Goal: Navigation & Orientation: Go to known website

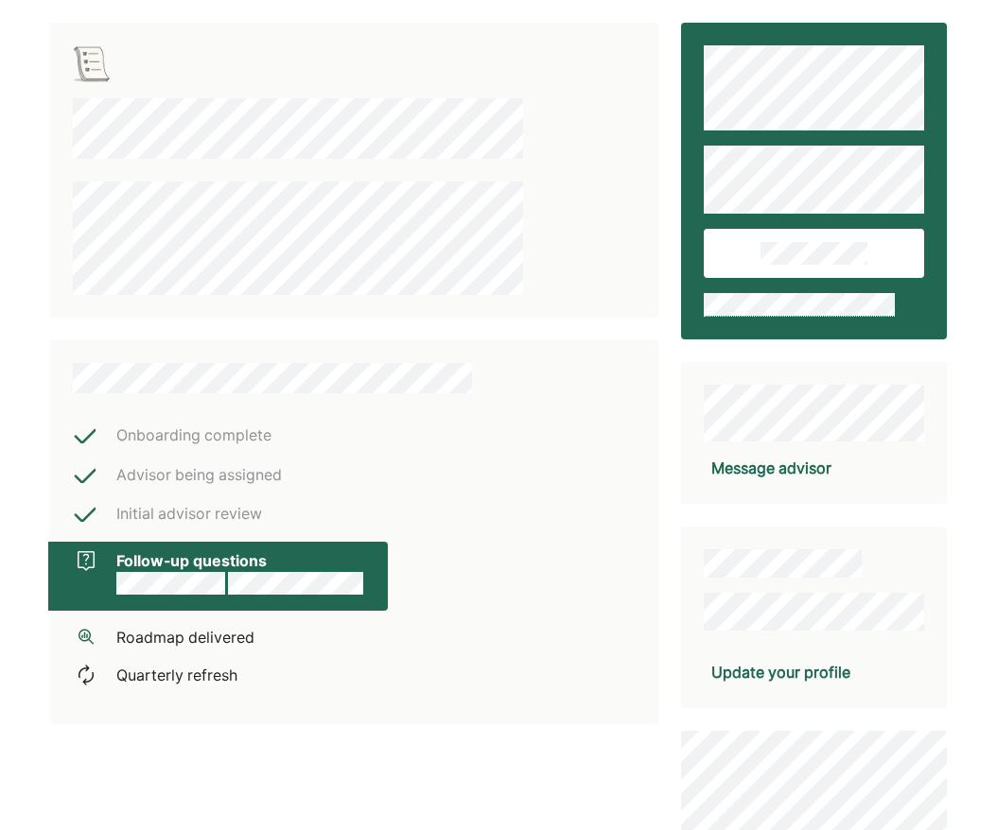
scroll to position [542, 0]
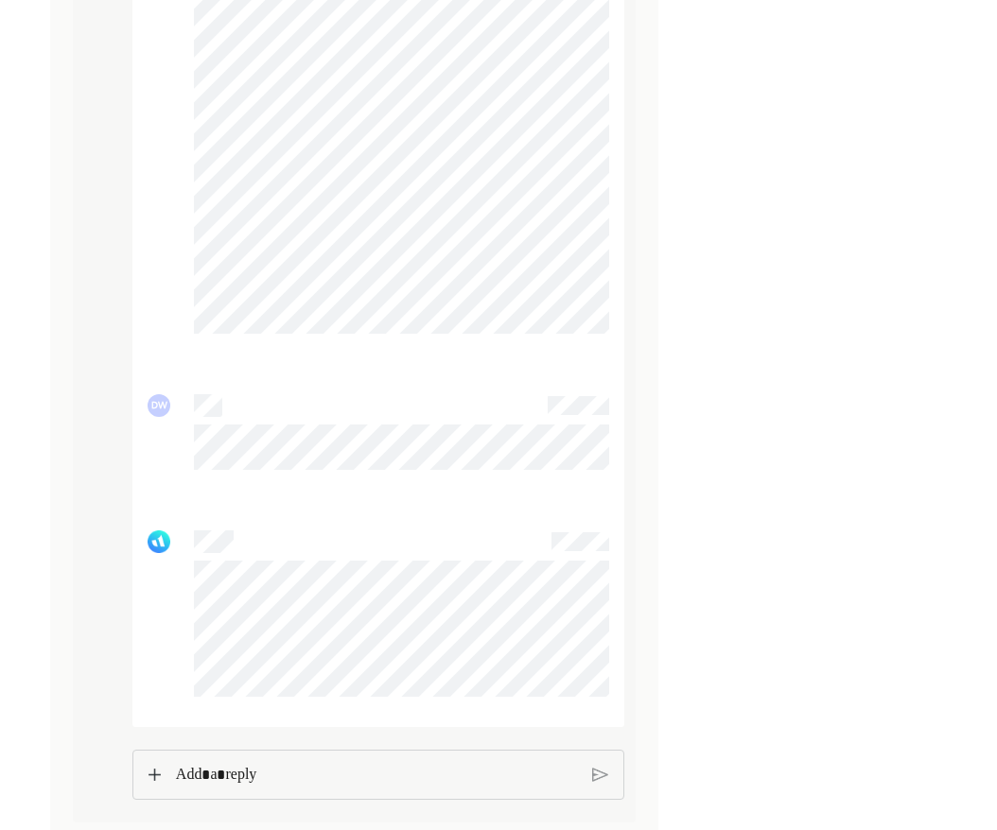
scroll to position [1242, 0]
